Goal: Information Seeking & Learning: Learn about a topic

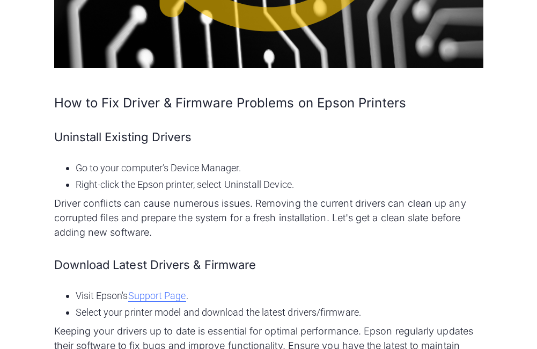
scroll to position [1824, 0]
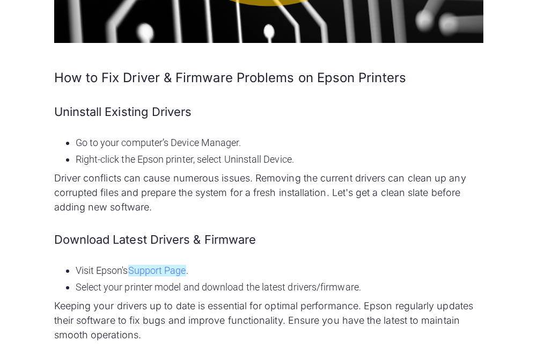
click at [164, 264] on link "Support Page" at bounding box center [157, 270] width 58 height 12
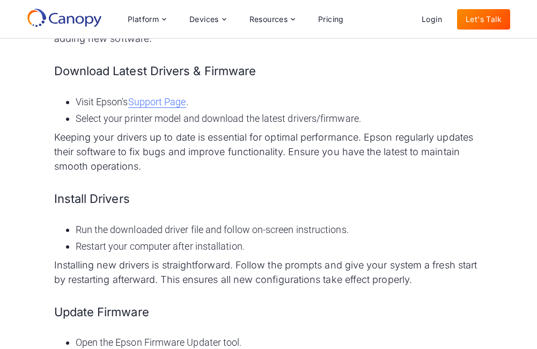
scroll to position [1931, 0]
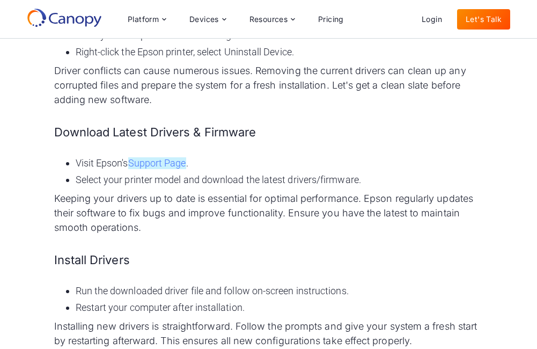
click at [159, 157] on link "Support Page" at bounding box center [157, 163] width 58 height 12
